Goal: Task Accomplishment & Management: Manage account settings

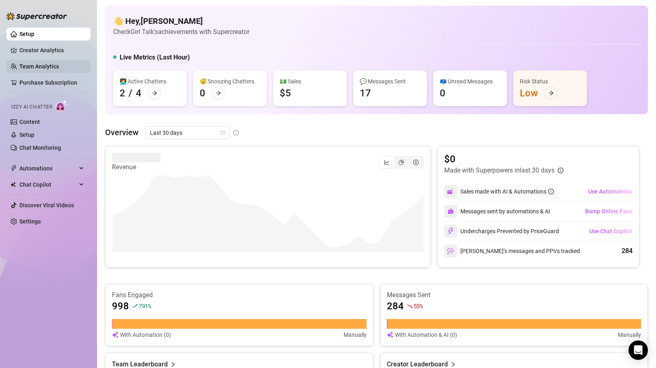
click at [57, 64] on link "Team Analytics" at bounding box center [39, 66] width 40 height 6
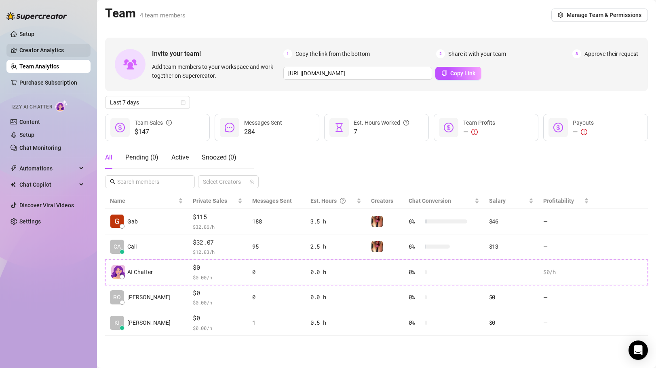
click at [50, 52] on link "Creator Analytics" at bounding box center [51, 50] width 65 height 13
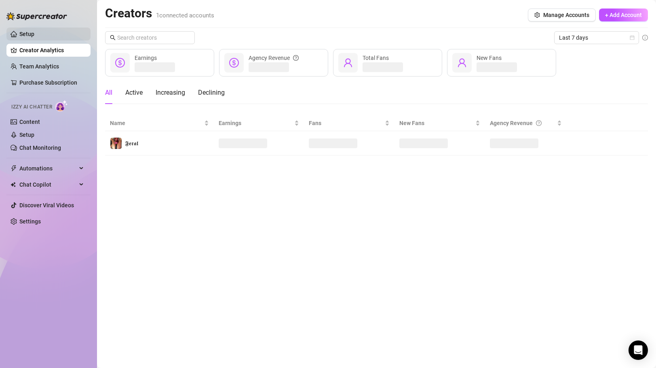
click at [34, 33] on link "Setup" at bounding box center [26, 34] width 15 height 6
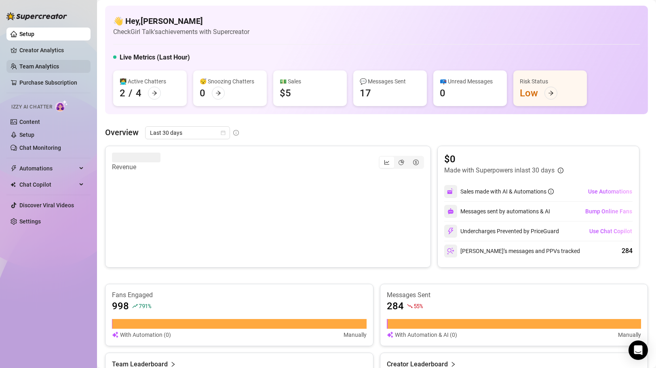
click at [44, 68] on link "Team Analytics" at bounding box center [39, 66] width 40 height 6
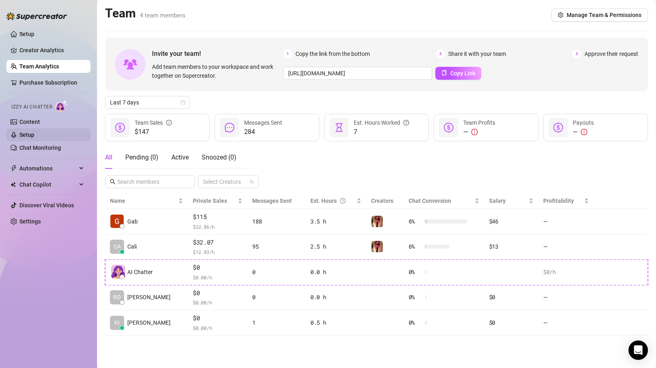
click at [34, 135] on link "Setup" at bounding box center [26, 134] width 15 height 6
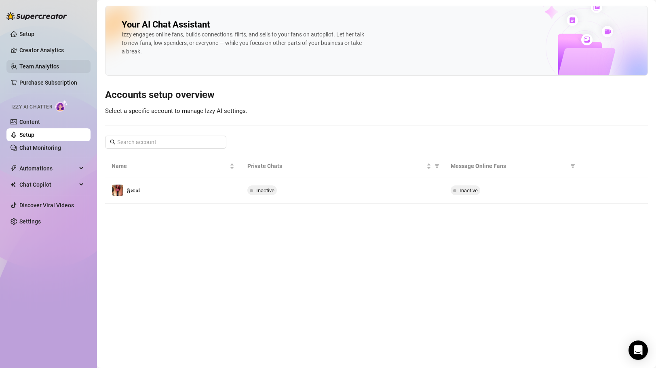
click at [43, 66] on link "Team Analytics" at bounding box center [39, 66] width 40 height 6
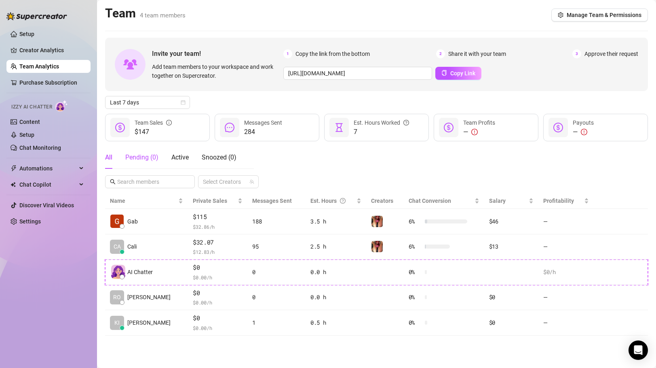
click at [146, 156] on div "Pending ( 0 )" at bounding box center [141, 157] width 33 height 10
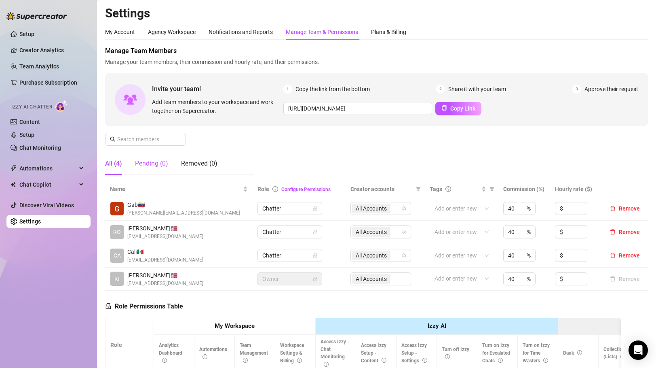
click at [150, 165] on div "Pending (0)" at bounding box center [151, 164] width 33 height 10
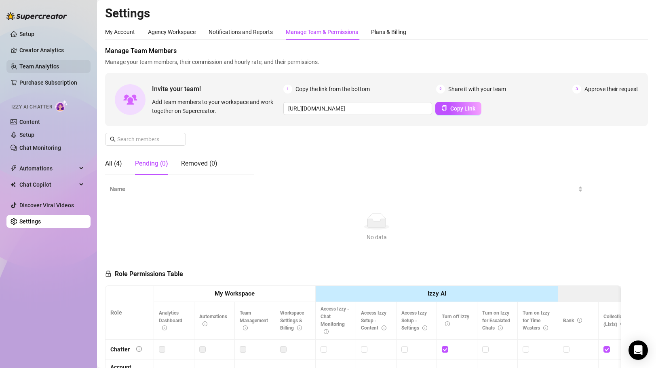
click at [37, 70] on link "Team Analytics" at bounding box center [39, 66] width 40 height 6
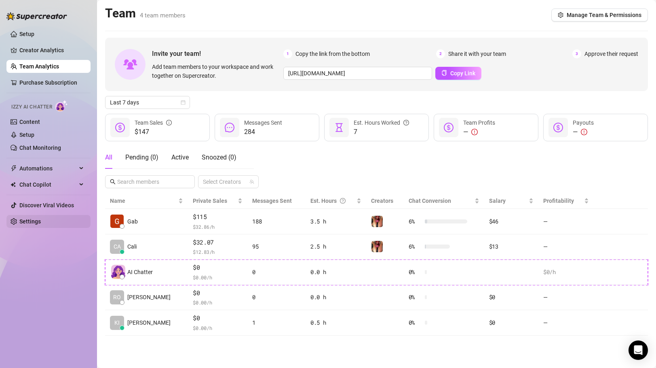
click at [41, 224] on link "Settings" at bounding box center [29, 221] width 21 height 6
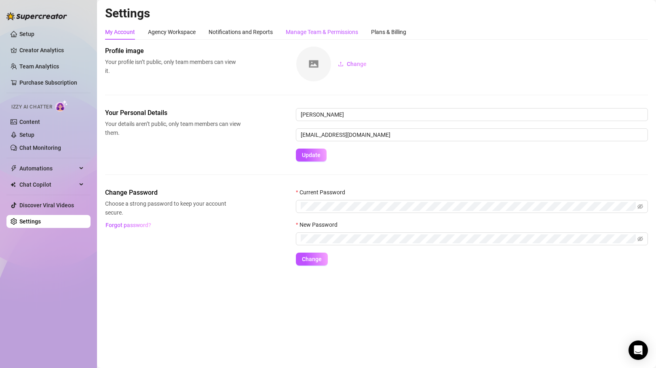
click at [328, 30] on div "Manage Team & Permissions" at bounding box center [322, 32] width 72 height 9
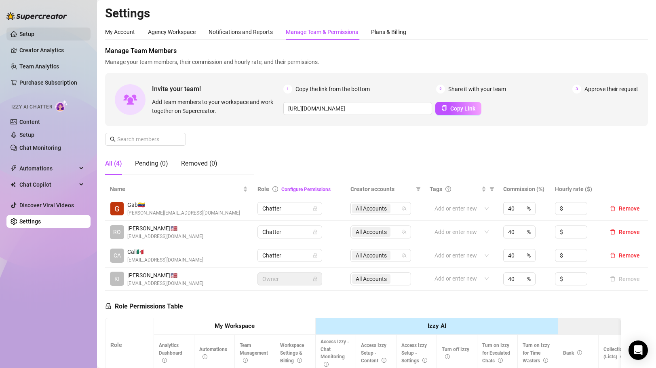
click at [34, 31] on link "Setup" at bounding box center [26, 34] width 15 height 6
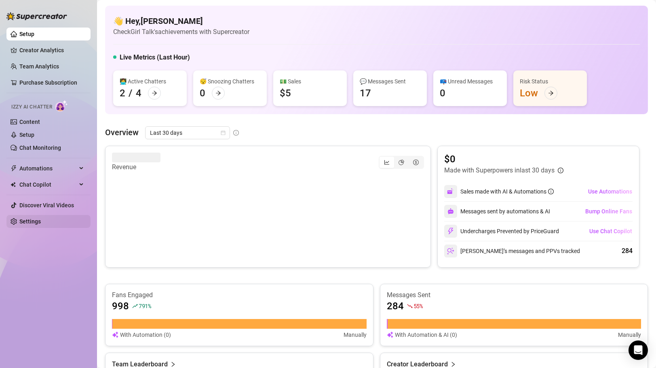
click at [30, 219] on link "Settings" at bounding box center [29, 221] width 21 height 6
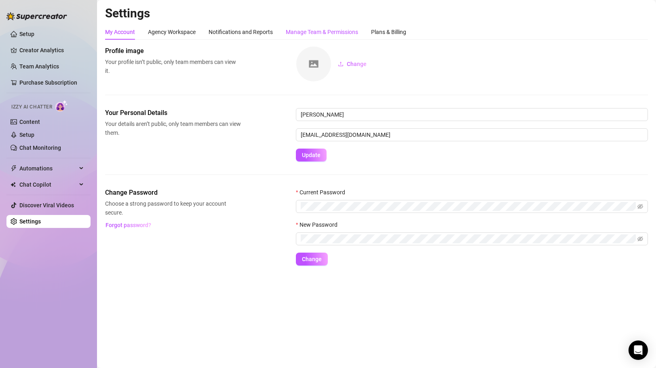
click at [330, 32] on div "Manage Team & Permissions" at bounding box center [322, 32] width 72 height 9
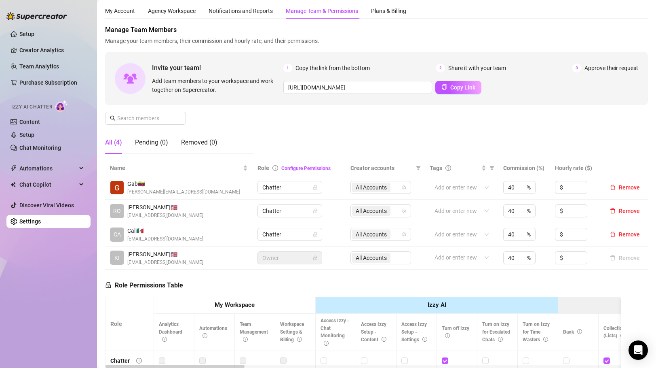
scroll to position [21, 0]
click at [153, 142] on div "Pending (0)" at bounding box center [151, 142] width 33 height 10
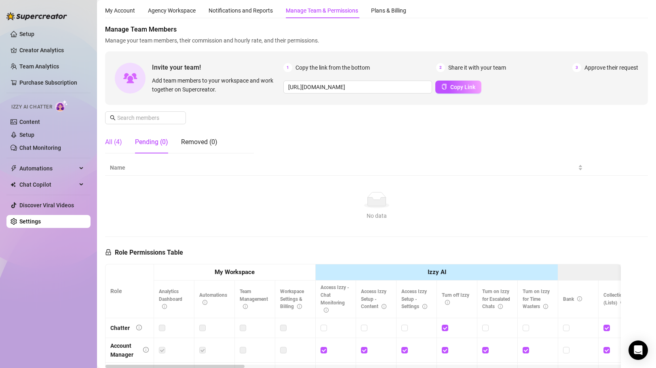
click at [116, 140] on div "All (4)" at bounding box center [113, 142] width 17 height 10
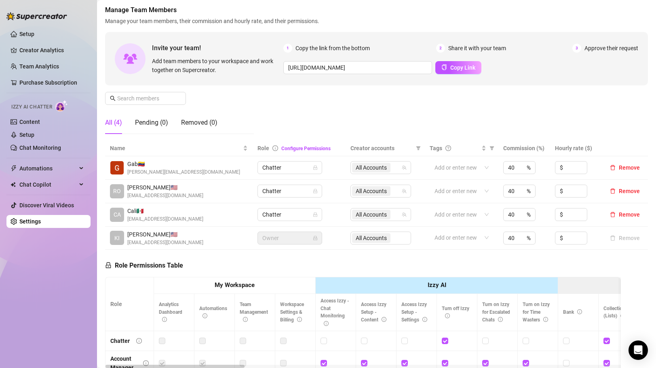
scroll to position [35, 0]
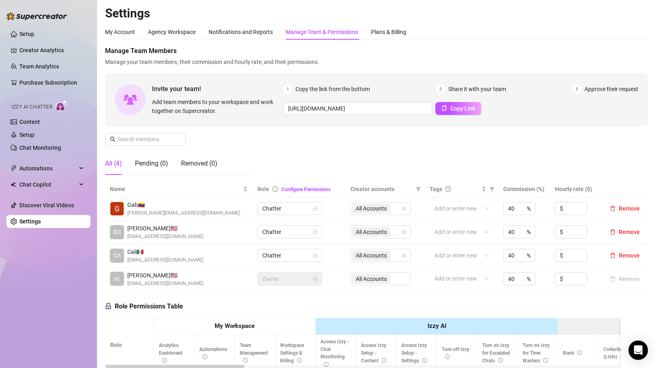
scroll to position [20, 0]
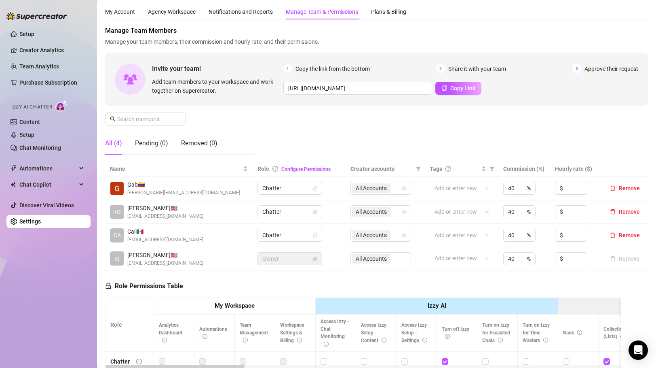
click at [503, 7] on div "My Account Agency Workspace Notifications and Reports Manage Team & Permissions…" at bounding box center [376, 11] width 543 height 15
click at [477, 28] on span "Manage Team Members" at bounding box center [376, 31] width 543 height 10
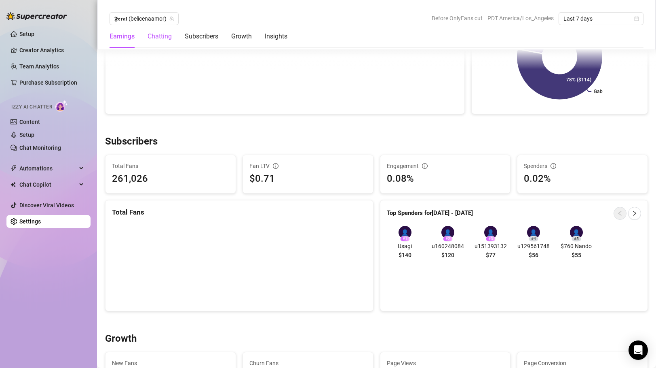
click at [162, 34] on div "Chatting" at bounding box center [160, 37] width 24 height 10
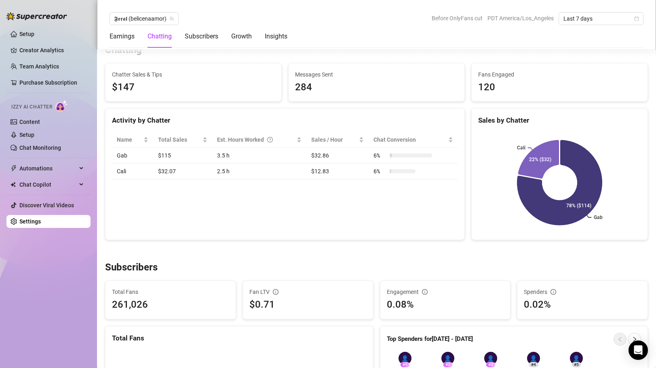
scroll to position [285, 0]
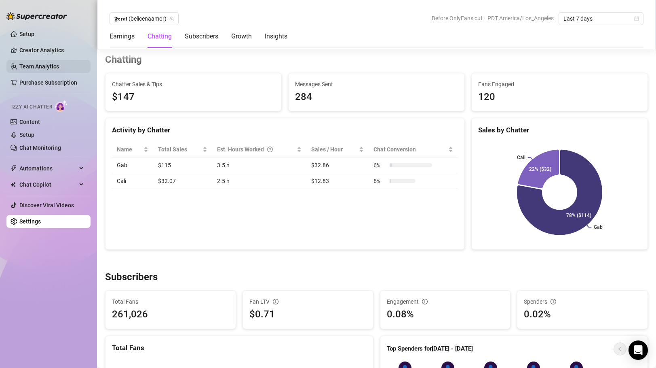
click at [39, 63] on link "Team Analytics" at bounding box center [39, 66] width 40 height 6
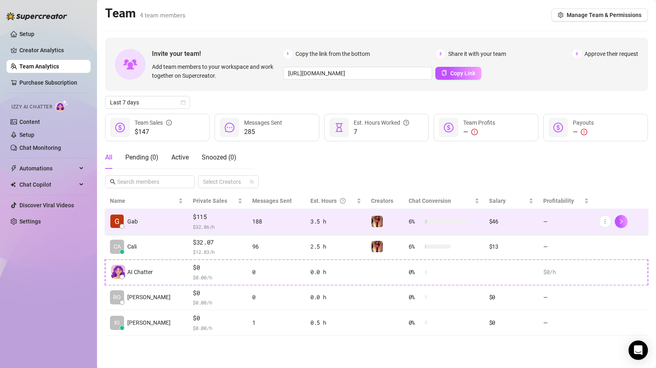
click at [193, 218] on span "$115" at bounding box center [218, 217] width 50 height 10
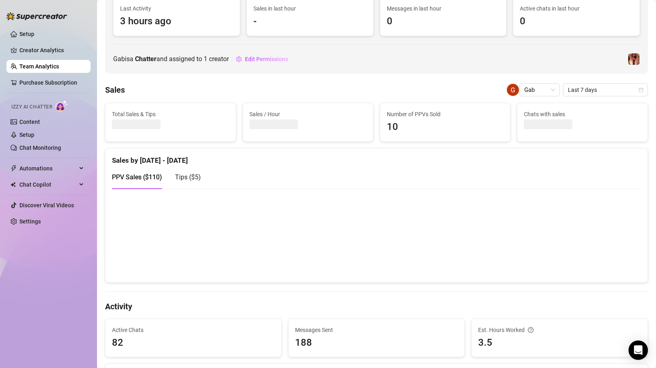
scroll to position [78, 0]
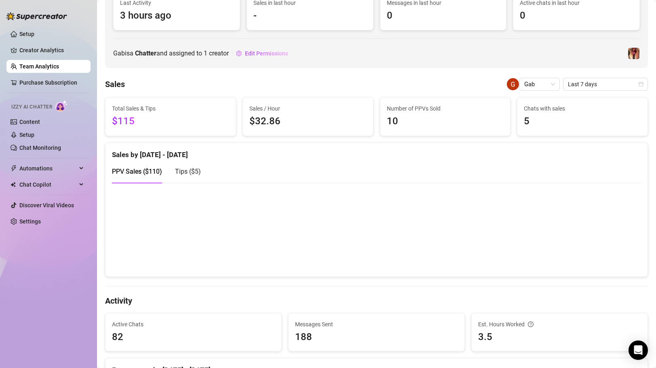
click at [129, 118] on span "$115" at bounding box center [170, 121] width 117 height 15
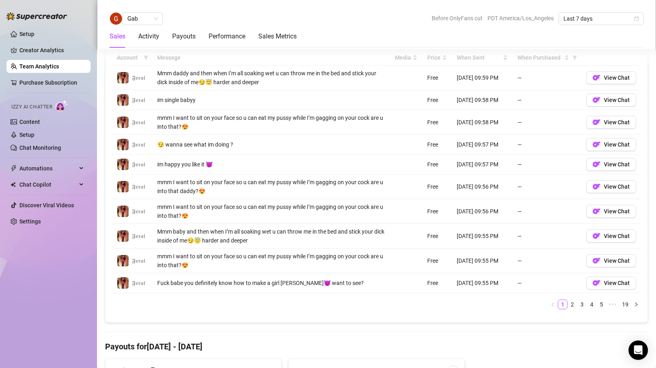
scroll to position [515, 0]
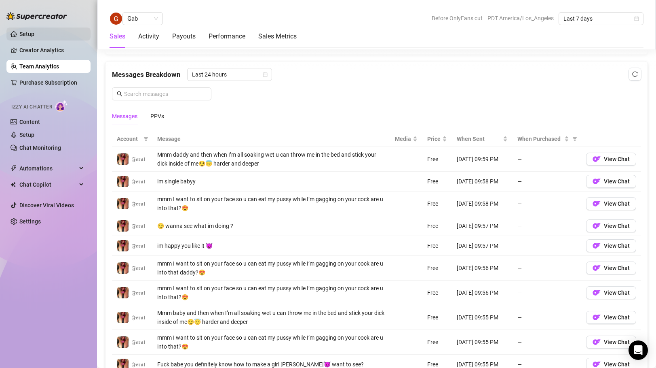
click at [34, 33] on link "Setup" at bounding box center [26, 34] width 15 height 6
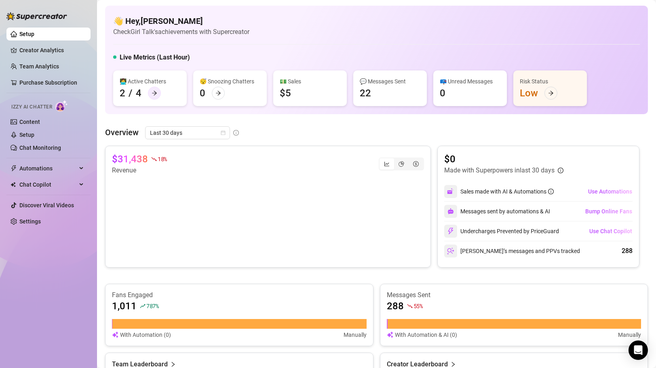
click at [152, 89] on div at bounding box center [154, 93] width 13 height 13
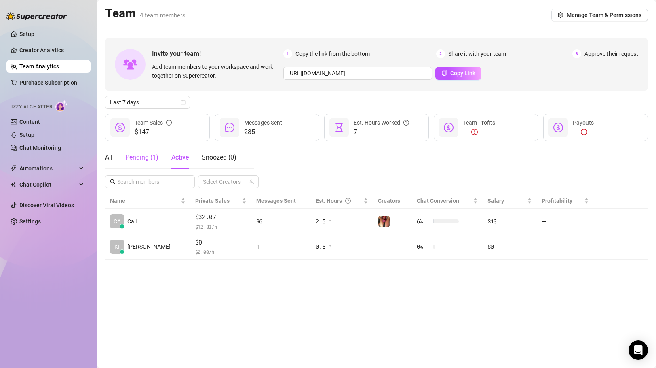
click at [136, 158] on div "Pending ( 1 )" at bounding box center [141, 157] width 33 height 10
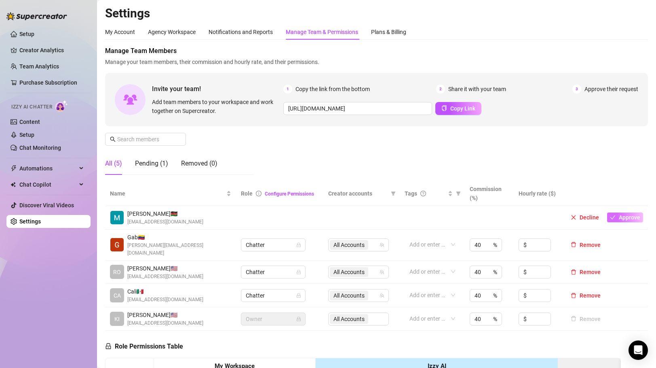
click at [627, 216] on span "Approve" at bounding box center [629, 217] width 21 height 6
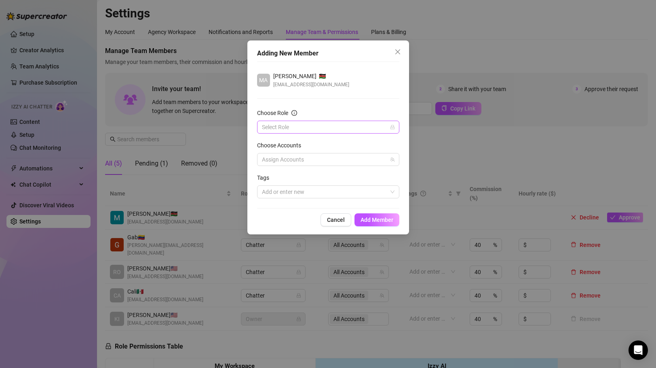
click at [311, 127] on input "Choose Role" at bounding box center [324, 127] width 125 height 12
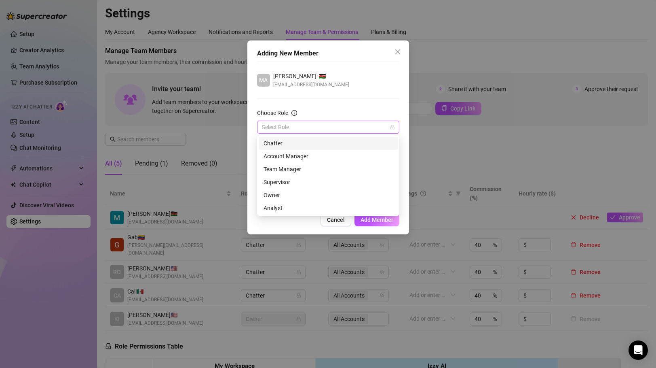
click at [288, 144] on div "Chatter" at bounding box center [328, 143] width 129 height 9
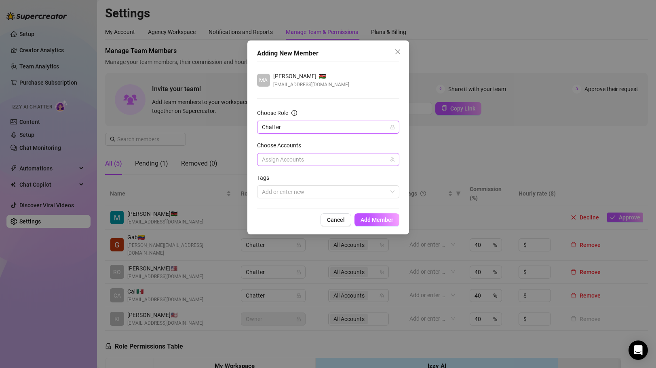
click at [286, 158] on div at bounding box center [324, 159] width 131 height 11
click at [275, 185] on span "Select tree node" at bounding box center [274, 187] width 6 height 6
checkbox input "true"
click at [255, 180] on div "Adding New Member MA [PERSON_NAME] 🇰🇪 [EMAIL_ADDRESS][DOMAIN_NAME] Choose Role …" at bounding box center [329, 137] width 162 height 194
click at [381, 221] on span "Add Member" at bounding box center [377, 219] width 33 height 6
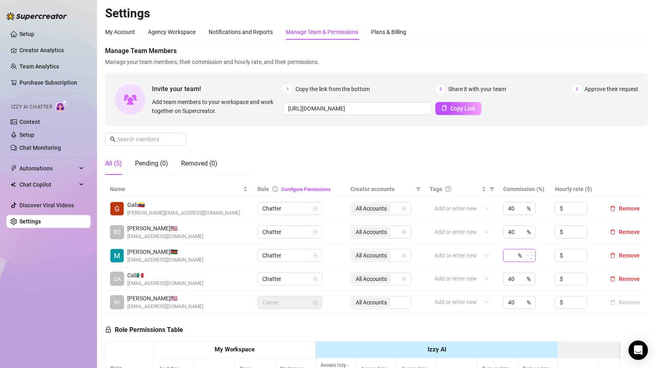
click at [512, 253] on input at bounding box center [512, 255] width 8 height 12
type input "40"
click at [518, 135] on div "Manage Team Members Manage your team members, their commission and hourly rate,…" at bounding box center [376, 113] width 543 height 135
click at [34, 32] on link "Setup" at bounding box center [26, 34] width 15 height 6
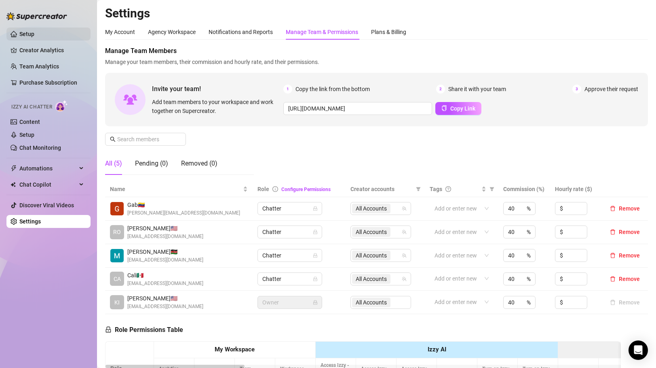
click at [34, 32] on link "Setup" at bounding box center [26, 34] width 15 height 6
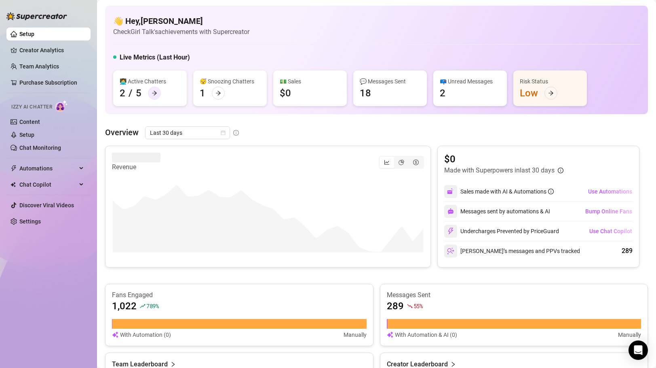
click at [155, 89] on div at bounding box center [154, 93] width 13 height 13
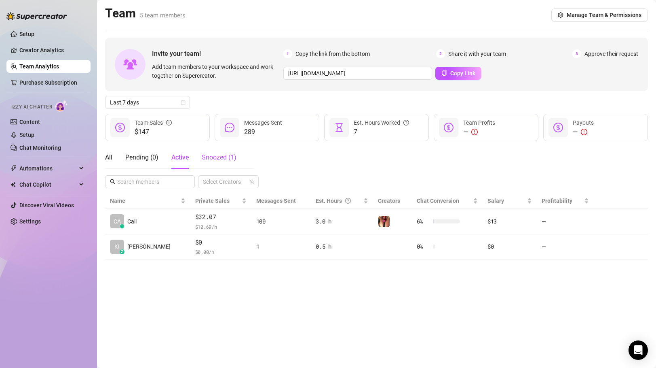
click at [222, 159] on span "Snoozed ( 1 )" at bounding box center [219, 157] width 35 height 8
click at [112, 157] on div "All" at bounding box center [108, 157] width 7 height 10
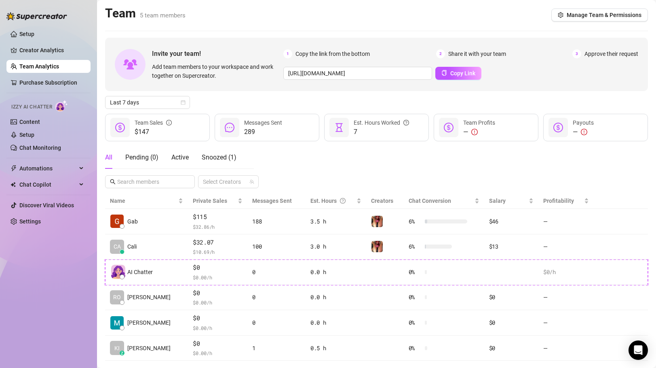
click at [315, 167] on div "All Pending ( 0 ) Active Snoozed ( 1 ) Select Creators" at bounding box center [376, 167] width 543 height 42
click at [377, 176] on div "All Pending ( 0 ) Active Snoozed ( 1 ) Select Creators" at bounding box center [376, 167] width 543 height 42
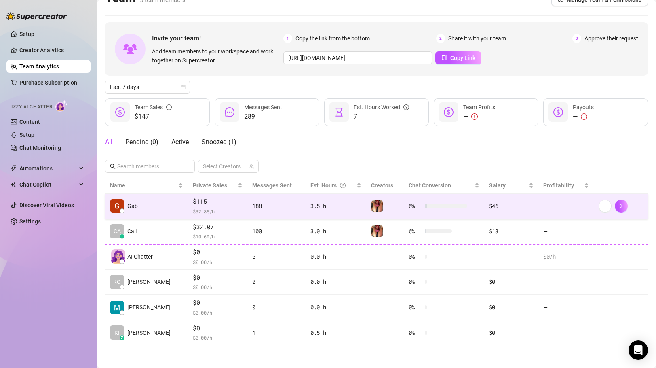
scroll to position [17, 0]
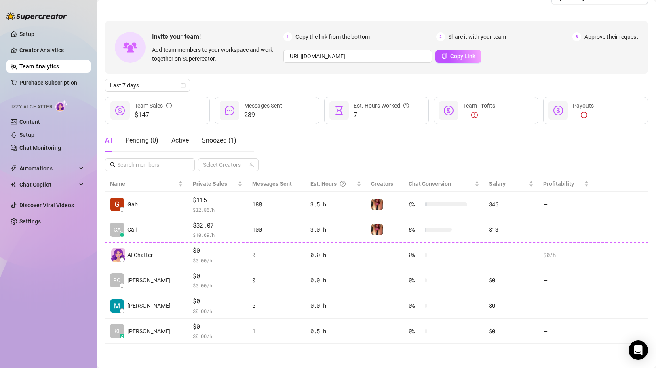
click at [305, 141] on div "All Pending ( 0 ) Active Snoozed ( 1 ) Select Creators" at bounding box center [376, 150] width 543 height 42
click at [30, 37] on link "Setup" at bounding box center [26, 34] width 15 height 6
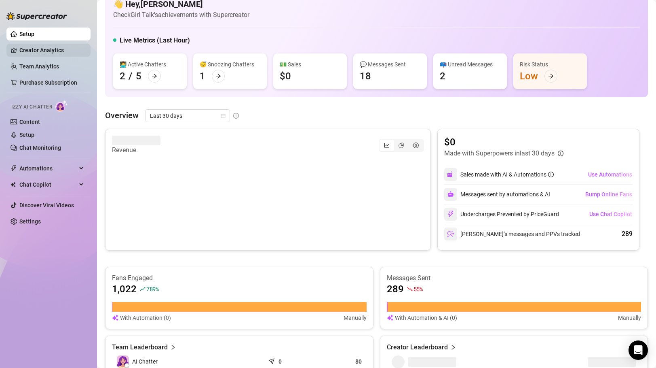
click at [48, 53] on link "Creator Analytics" at bounding box center [51, 50] width 65 height 13
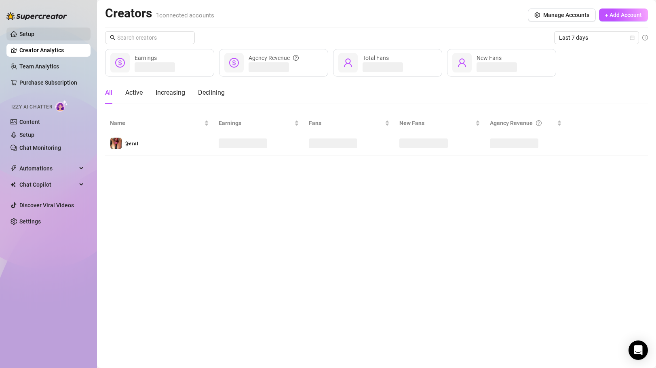
click at [34, 34] on link "Setup" at bounding box center [26, 34] width 15 height 6
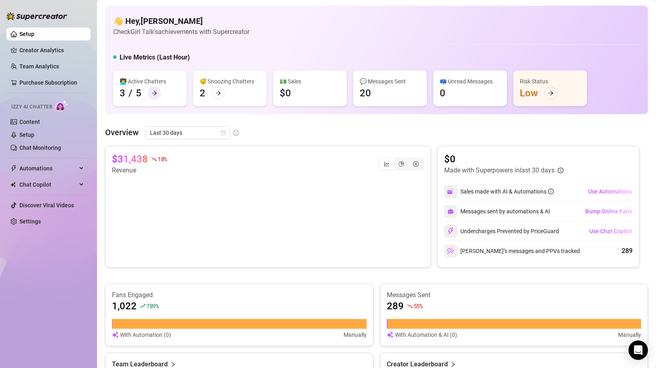
click at [154, 92] on icon "arrow-right" at bounding box center [155, 93] width 6 height 6
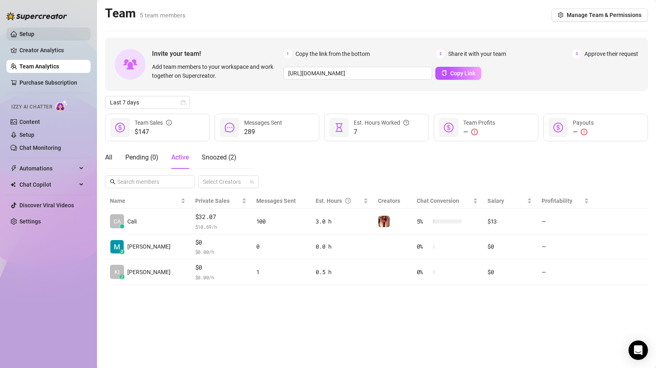
click at [19, 32] on link "Setup" at bounding box center [26, 34] width 15 height 6
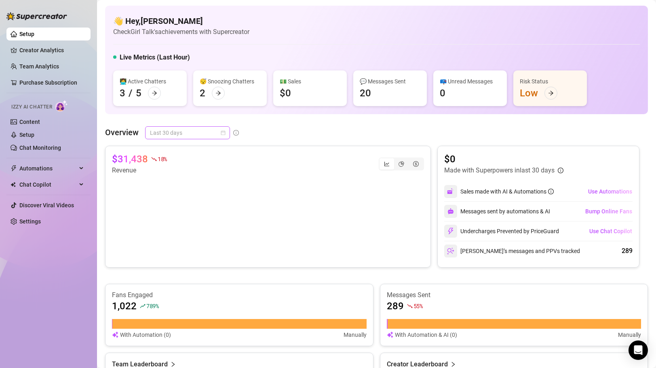
click at [191, 131] on span "Last 30 days" at bounding box center [187, 133] width 75 height 12
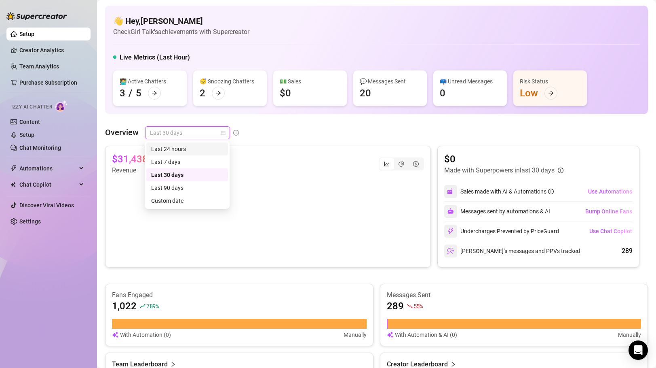
click at [184, 146] on div "Last 24 hours" at bounding box center [187, 148] width 72 height 9
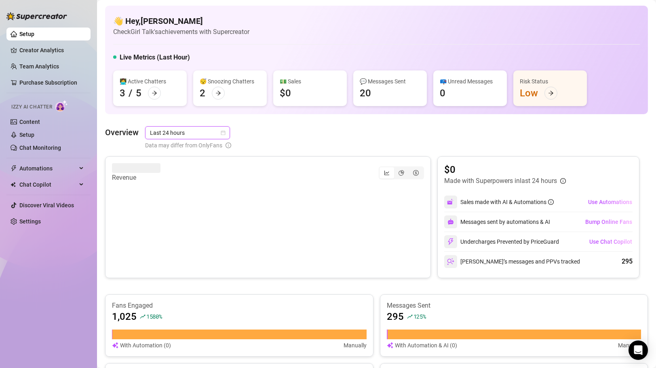
click at [179, 131] on span "Last 24 hours" at bounding box center [187, 133] width 75 height 12
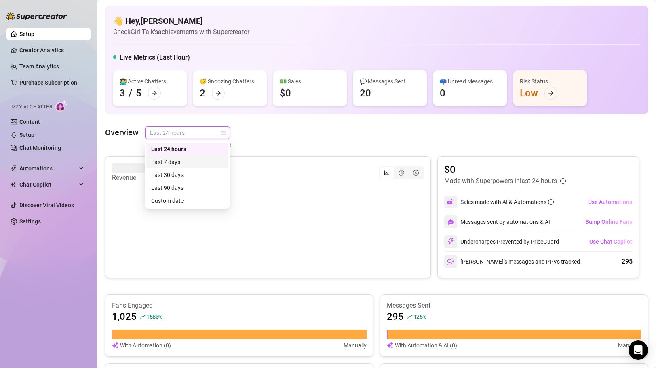
click at [190, 162] on div "Last 7 days" at bounding box center [187, 161] width 72 height 9
